Goal: Task Accomplishment & Management: Manage account settings

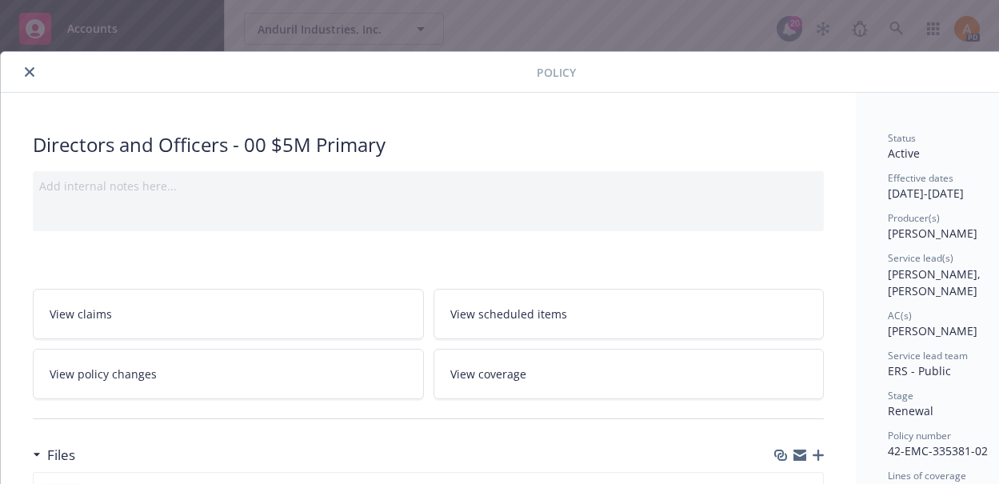
click at [37, 74] on button "close" at bounding box center [29, 71] width 19 height 19
click at [25, 70] on icon "close" at bounding box center [30, 72] width 10 height 10
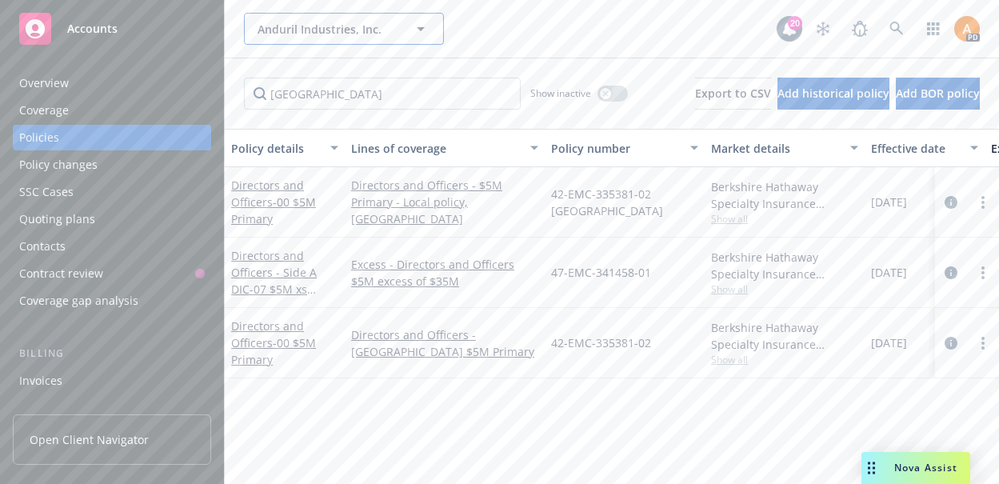
click at [290, 18] on button "Anduril Industries, Inc." at bounding box center [344, 29] width 200 height 32
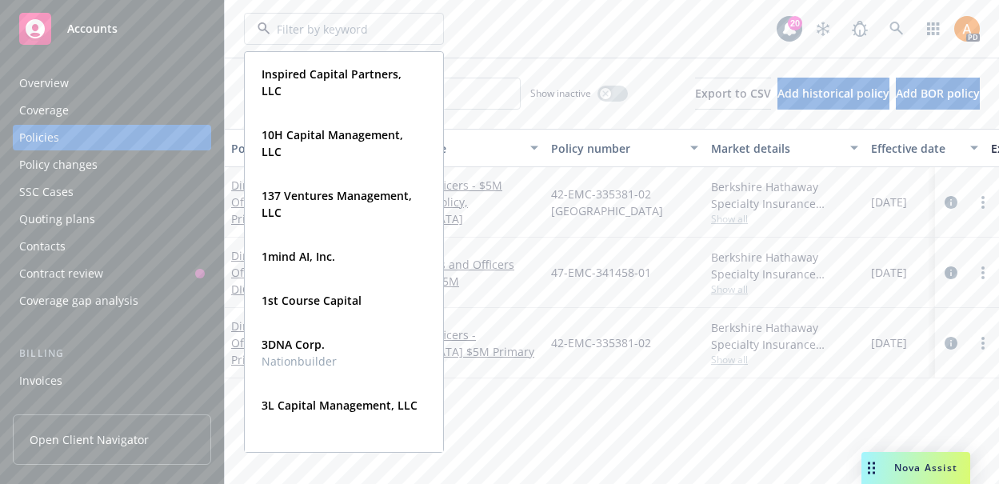
type input "h"
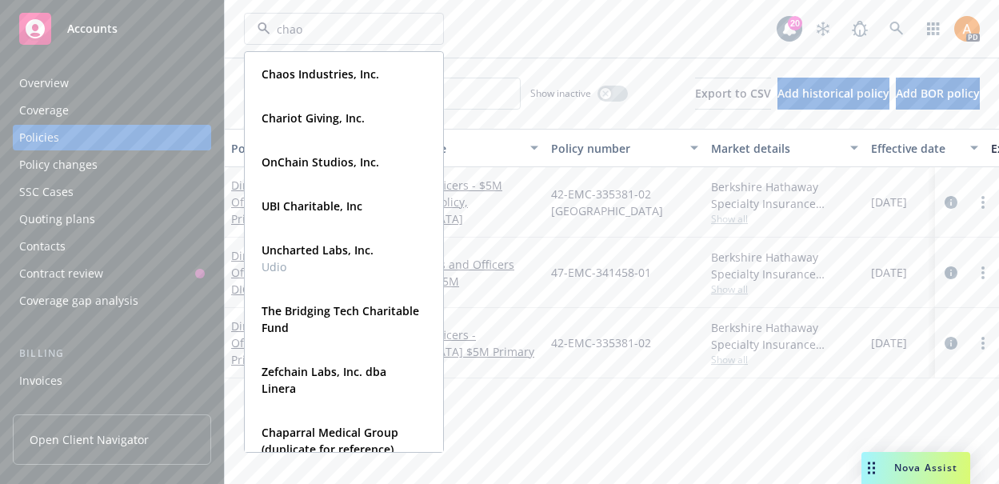
type input "chaos"
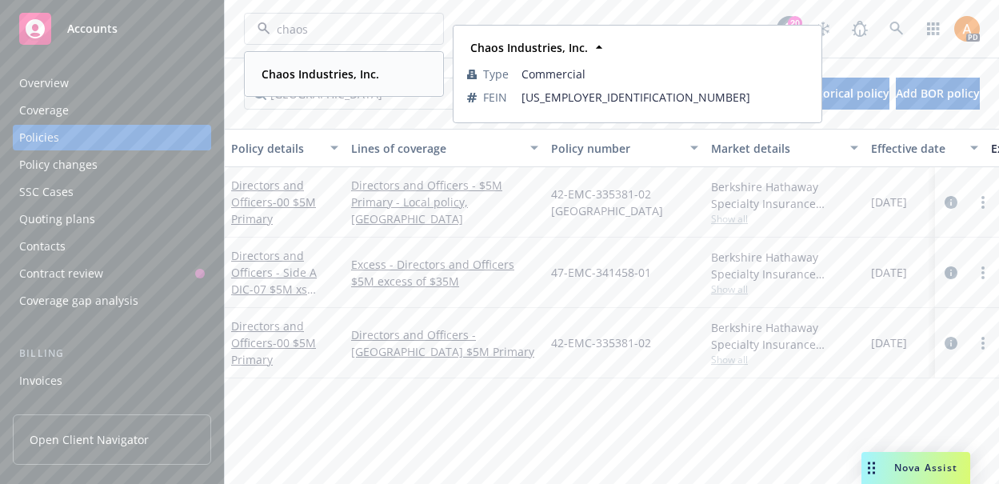
click at [303, 73] on strong "Chaos Industries, Inc." at bounding box center [321, 73] width 118 height 15
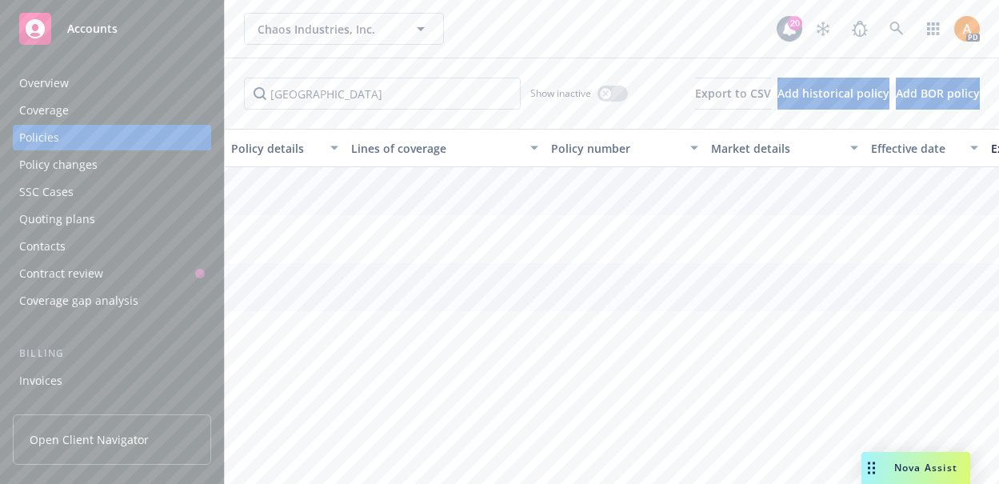
click at [66, 87] on div "Overview" at bounding box center [44, 83] width 50 height 26
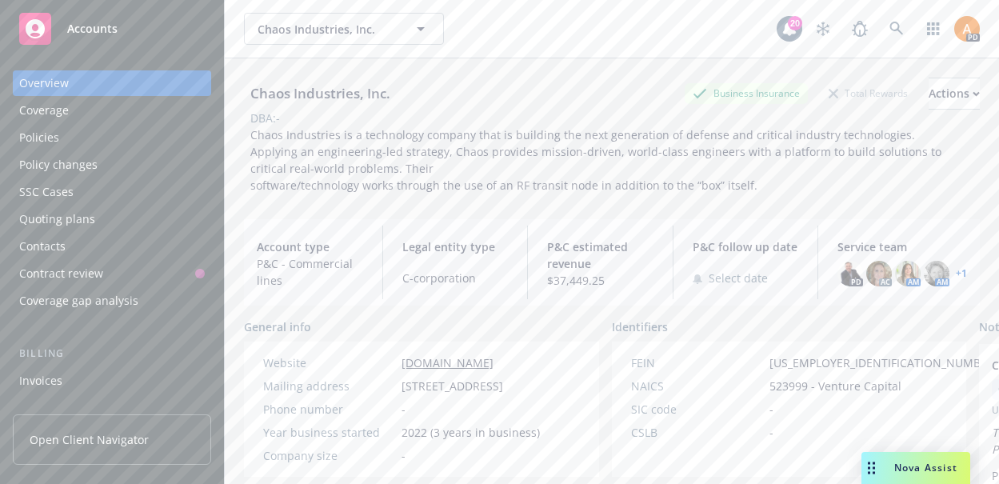
click at [956, 272] on link "+ 1" at bounding box center [961, 274] width 11 height 10
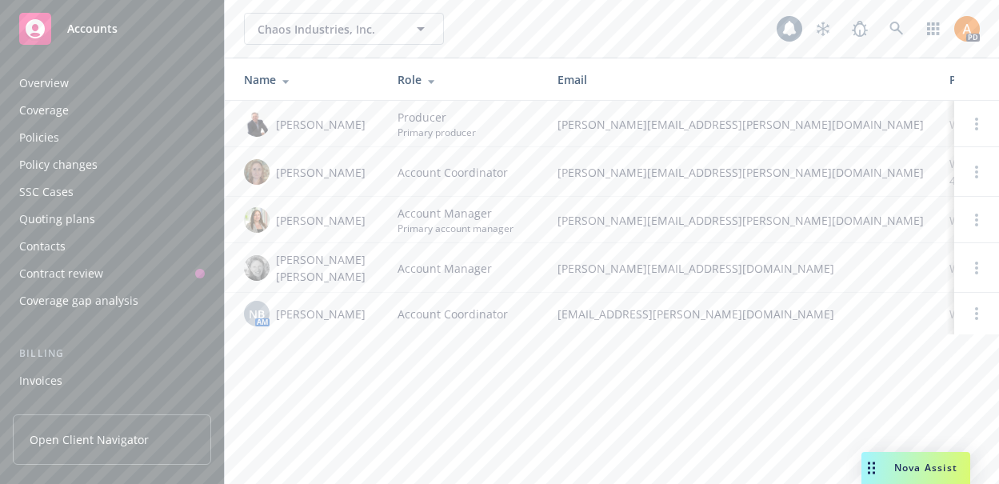
scroll to position [558, 0]
